Goal: Information Seeking & Learning: Find specific fact

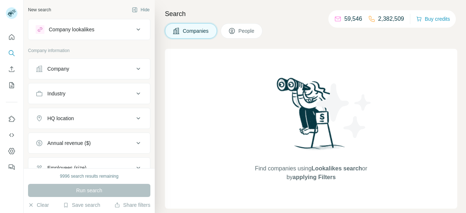
click at [104, 71] on div "Company" at bounding box center [85, 68] width 98 height 7
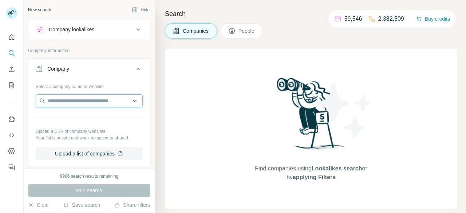
click at [87, 98] on input "text" at bounding box center [89, 100] width 107 height 13
paste input "**********"
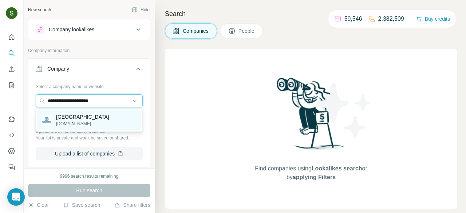
type input "**********"
click at [80, 122] on p "livingwaters.wa.edu.au" at bounding box center [82, 124] width 53 height 7
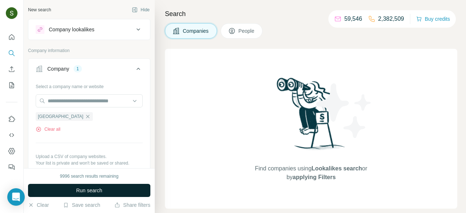
click at [96, 188] on span "Run search" at bounding box center [89, 190] width 26 height 7
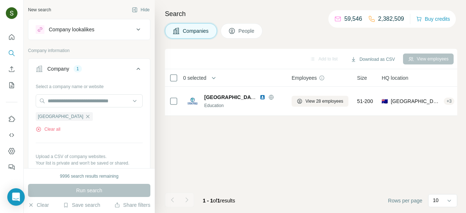
click at [248, 35] on button "People" at bounding box center [242, 30] width 42 height 15
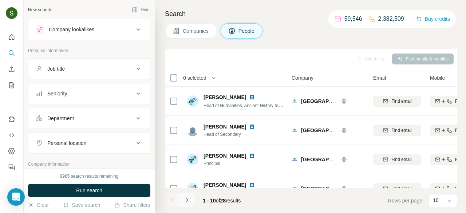
click at [190, 204] on button "Navigate to next page" at bounding box center [187, 200] width 15 height 15
click at [187, 200] on icon "Navigate to next page" at bounding box center [186, 199] width 3 height 5
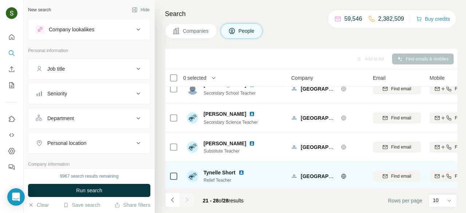
scroll to position [131, 0]
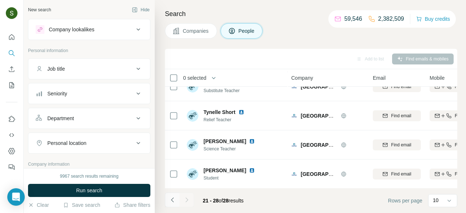
click at [170, 201] on icon "Navigate to previous page" at bounding box center [172, 199] width 7 height 7
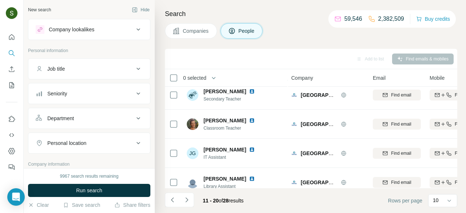
scroll to position [189, 0]
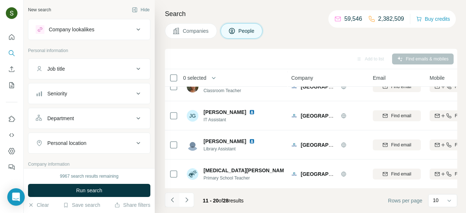
click at [175, 202] on icon "Navigate to previous page" at bounding box center [172, 199] width 7 height 7
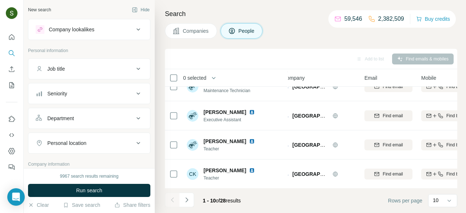
scroll to position [189, 9]
click at [201, 31] on span "Companies" at bounding box center [196, 30] width 27 height 7
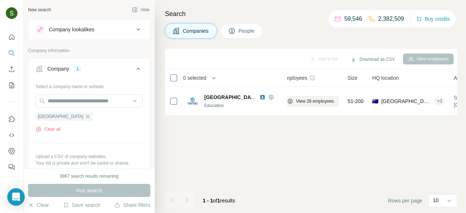
scroll to position [0, 9]
click at [51, 130] on button "Clear all" at bounding box center [48, 129] width 25 height 7
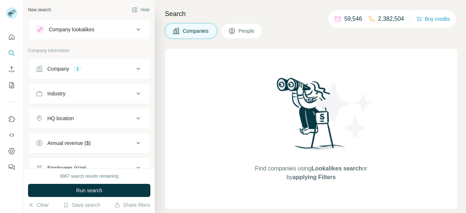
click at [88, 70] on div "Company 1" at bounding box center [85, 68] width 98 height 7
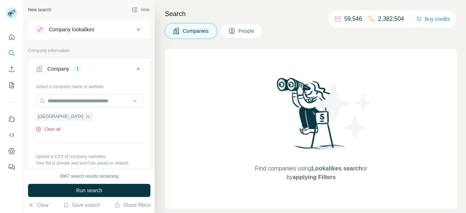
click at [52, 128] on button "Clear all" at bounding box center [48, 129] width 25 height 7
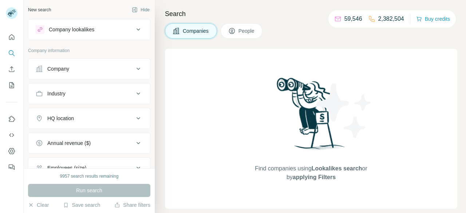
click at [109, 67] on div "Company" at bounding box center [85, 68] width 98 height 7
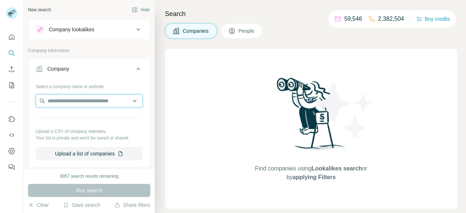
click at [89, 102] on input "text" at bounding box center [89, 100] width 107 height 13
paste input "*********"
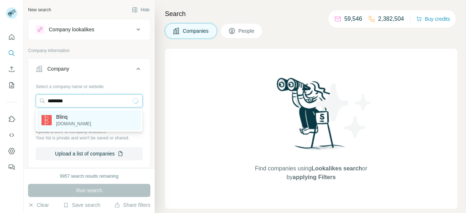
type input "********"
click at [79, 124] on div "Blinq blinq.me" at bounding box center [89, 120] width 104 height 20
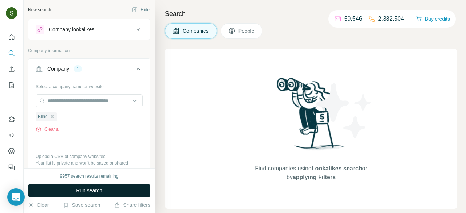
click at [80, 188] on span "Run search" at bounding box center [89, 190] width 26 height 7
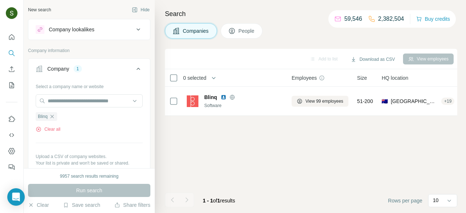
click at [246, 27] on span "People" at bounding box center [247, 30] width 17 height 7
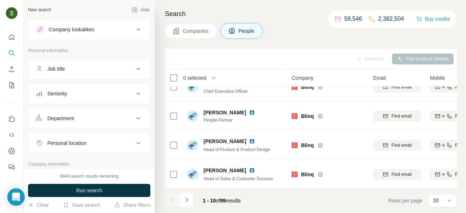
scroll to position [189, 0]
click at [191, 202] on button "Navigate to next page" at bounding box center [187, 200] width 15 height 15
click at [187, 204] on button "Navigate to next page" at bounding box center [187, 200] width 15 height 15
click at [189, 204] on button "Navigate to next page" at bounding box center [187, 200] width 15 height 15
click at [185, 203] on icon "Navigate to next page" at bounding box center [186, 199] width 7 height 7
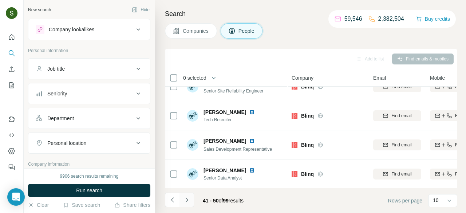
click at [186, 203] on icon "Navigate to next page" at bounding box center [186, 199] width 7 height 7
click at [189, 200] on icon "Navigate to next page" at bounding box center [186, 199] width 7 height 7
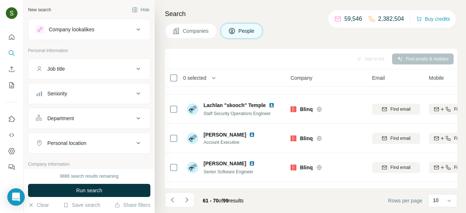
scroll to position [189, 1]
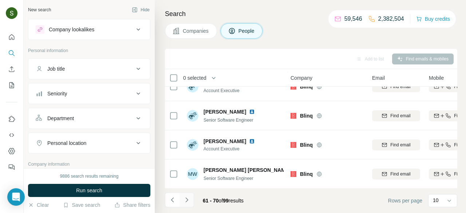
click at [189, 200] on icon "Navigate to next page" at bounding box center [186, 199] width 7 height 7
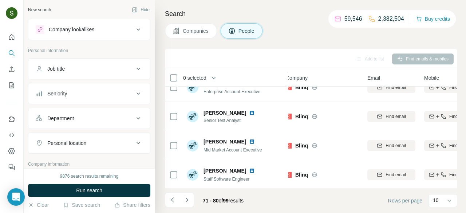
scroll to position [189, 6]
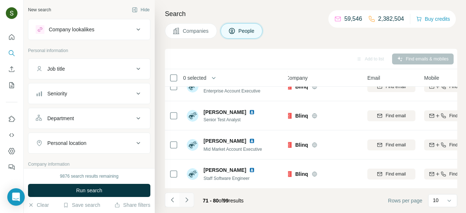
click at [188, 200] on icon "Navigate to next page" at bounding box center [186, 199] width 3 height 5
click at [184, 200] on icon "Navigate to next page" at bounding box center [186, 199] width 7 height 7
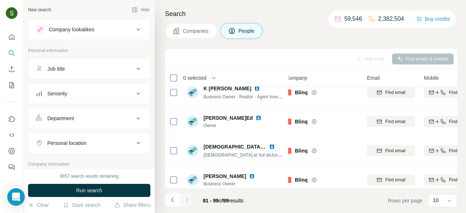
scroll to position [160, 6]
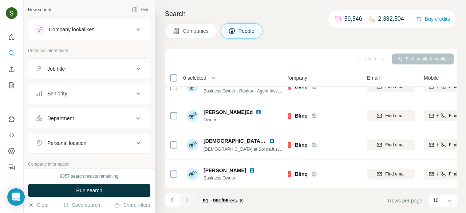
click at [195, 35] on button "Companies" at bounding box center [191, 30] width 52 height 15
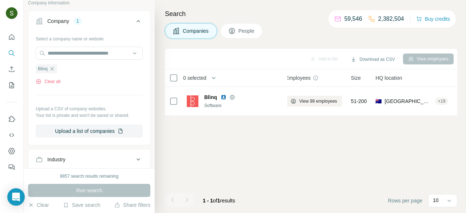
scroll to position [50, 0]
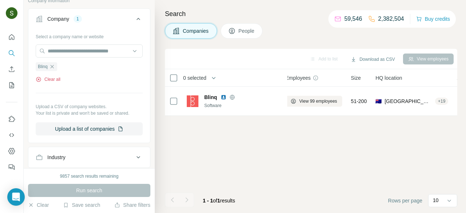
click at [55, 79] on button "Clear all" at bounding box center [48, 79] width 25 height 7
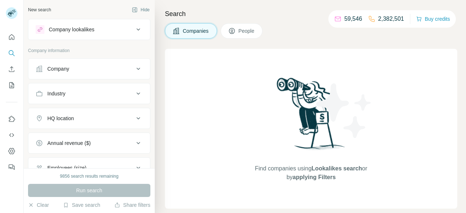
click at [90, 77] on button "Company" at bounding box center [89, 68] width 122 height 17
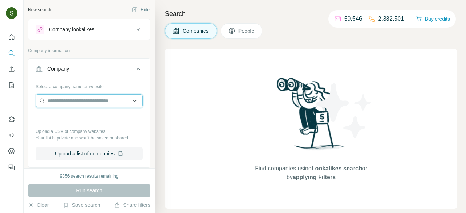
click at [82, 101] on input "text" at bounding box center [89, 100] width 107 height 13
paste input "*********"
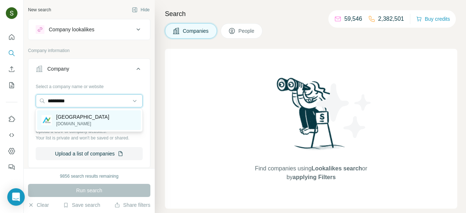
type input "*********"
click at [85, 121] on p "[GEOGRAPHIC_DATA]" at bounding box center [82, 116] width 53 height 7
